Goal: Information Seeking & Learning: Understand process/instructions

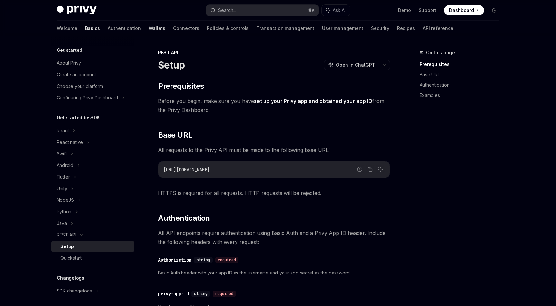
click at [149, 27] on link "Wallets" at bounding box center [157, 28] width 17 height 15
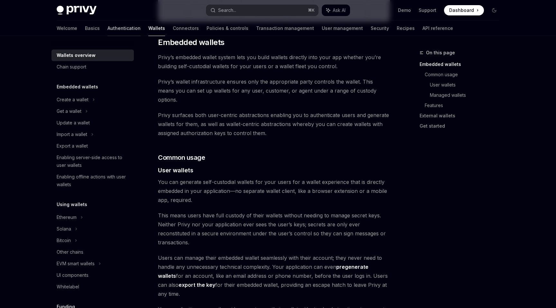
click at [108, 29] on link "Authentication" at bounding box center [124, 28] width 33 height 15
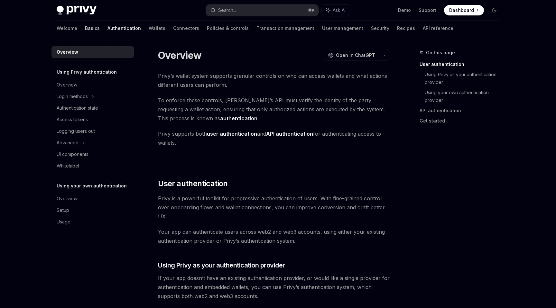
click at [85, 23] on link "Basics" at bounding box center [92, 28] width 15 height 15
type textarea "*"
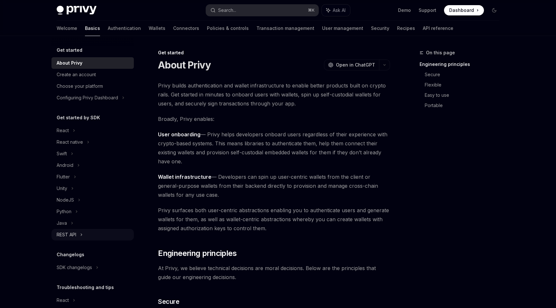
click at [80, 235] on div "REST API" at bounding box center [93, 235] width 82 height 12
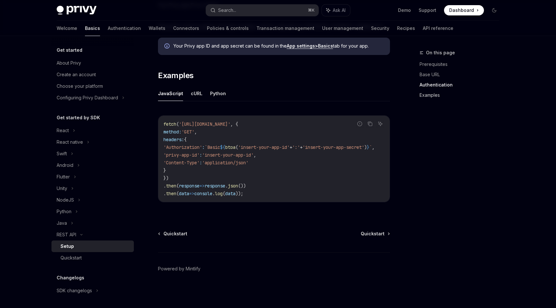
click at [426, 94] on link "Examples" at bounding box center [462, 95] width 85 height 10
click at [92, 257] on div "Quickstart" at bounding box center [96, 258] width 70 height 8
type textarea "*"
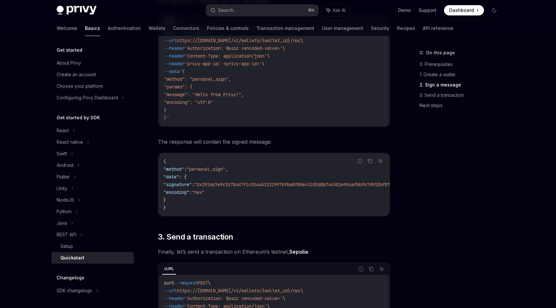
scroll to position [401, 0]
